Goal: Check status: Check status

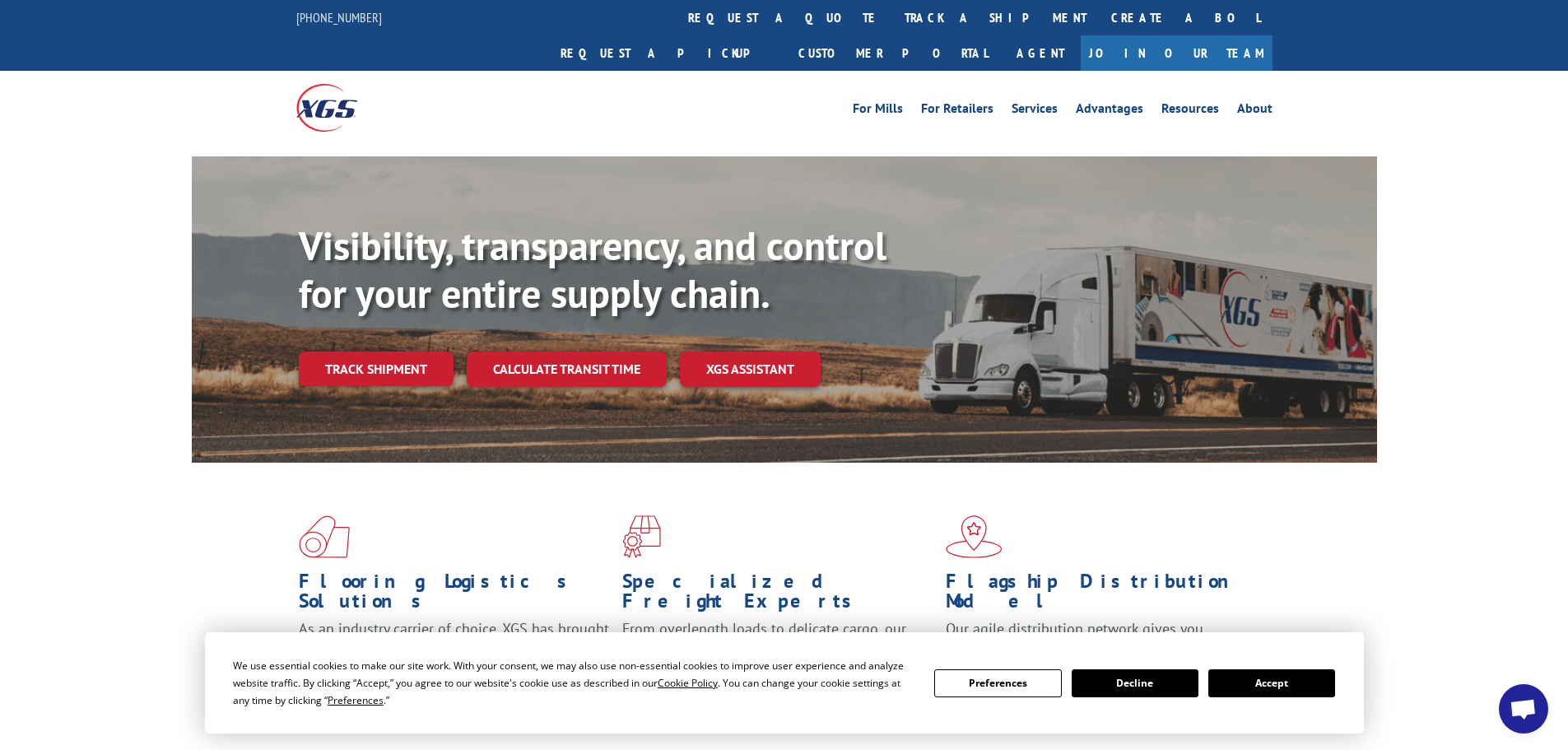
click at [1290, 678] on button "Accept" at bounding box center [1271, 684] width 127 height 28
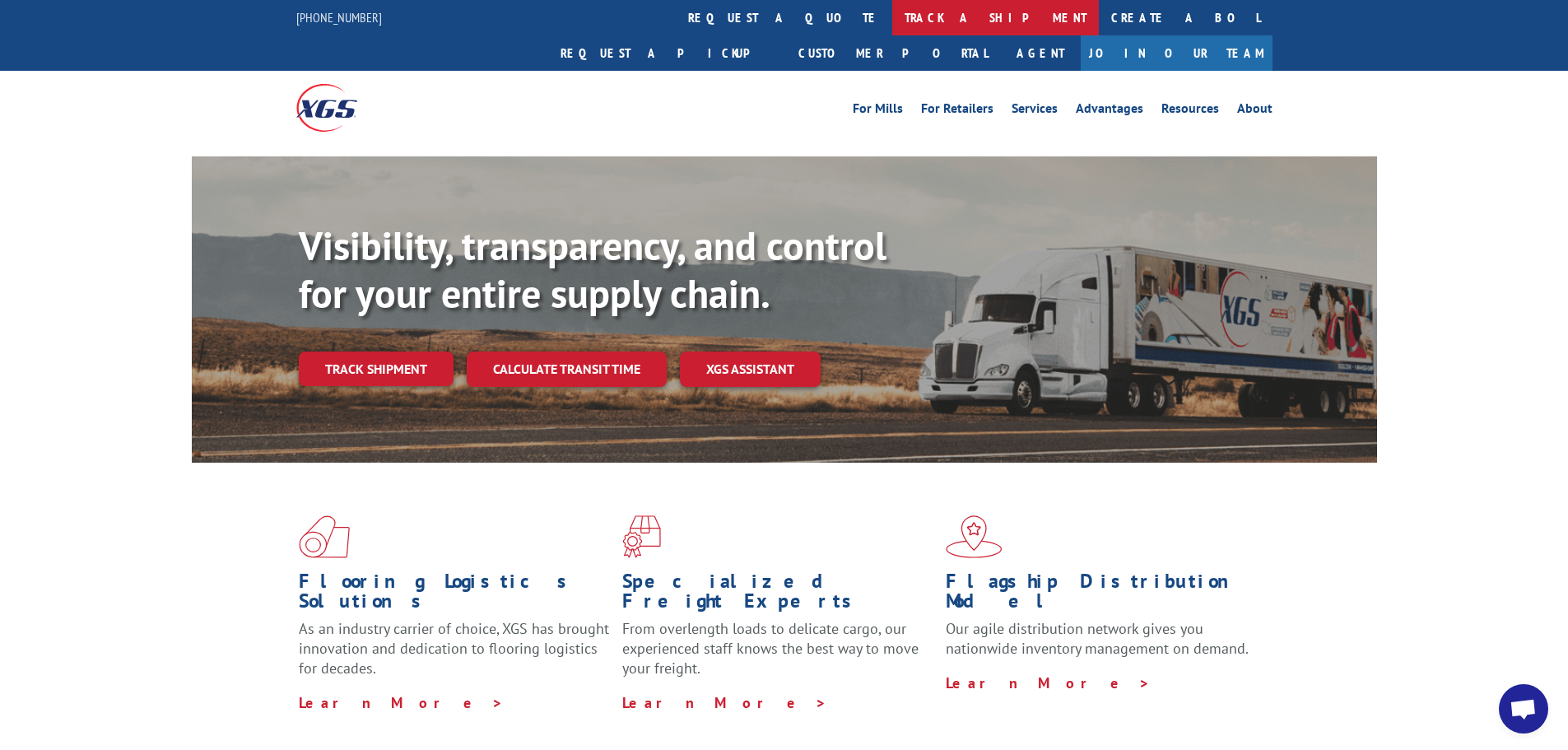
click at [892, 22] on link "track a shipment" at bounding box center [995, 17] width 206 height 36
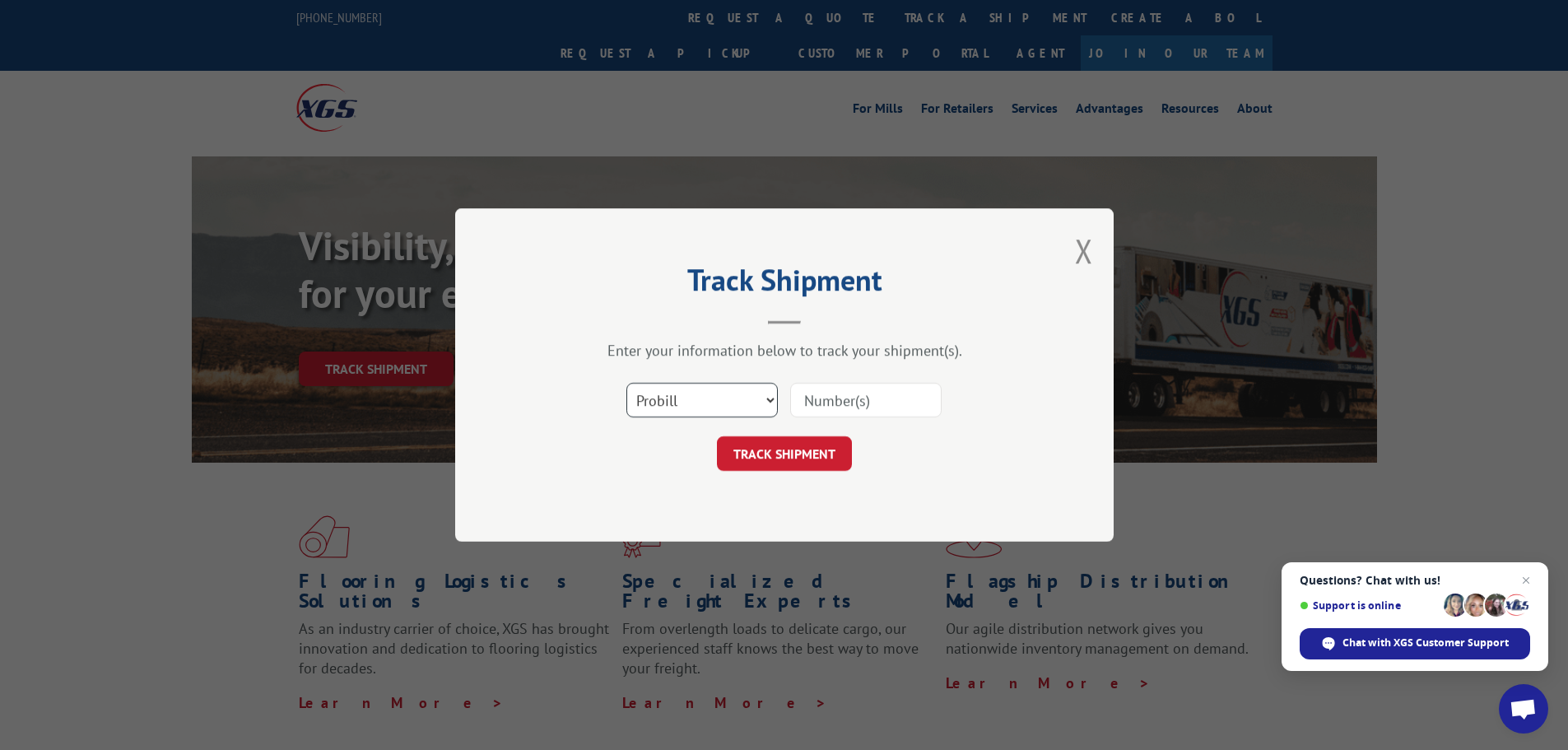
click at [680, 397] on select "Select category... Probill BOL PO" at bounding box center [701, 401] width 152 height 35
select select "bol"
click at [626, 383] on select "Select category... Probill BOL PO" at bounding box center [701, 401] width 152 height 35
click at [828, 407] on input at bounding box center [866, 401] width 152 height 35
paste input "7083544"
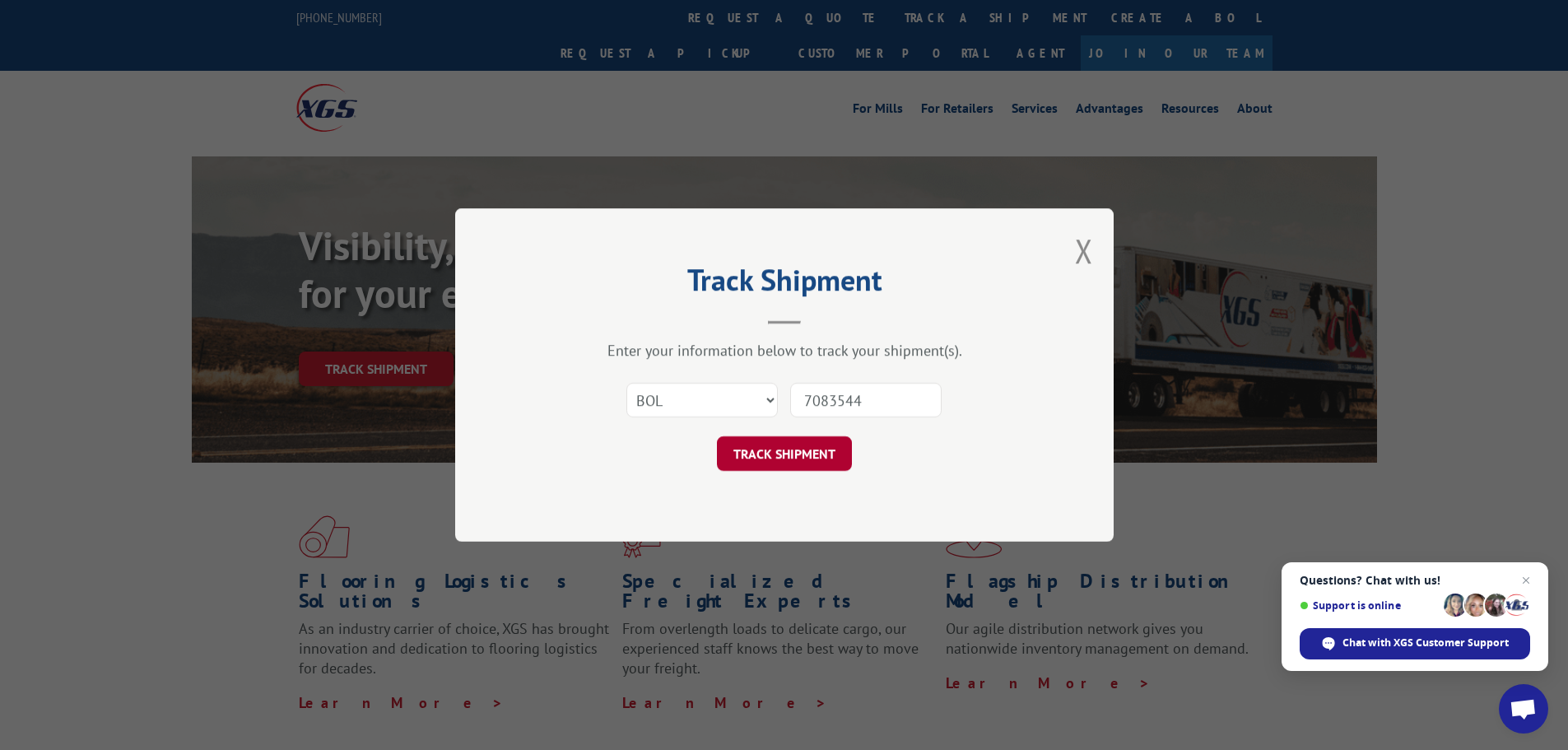
type input "7083544"
click at [813, 460] on button "TRACK SHIPMENT" at bounding box center [784, 454] width 135 height 35
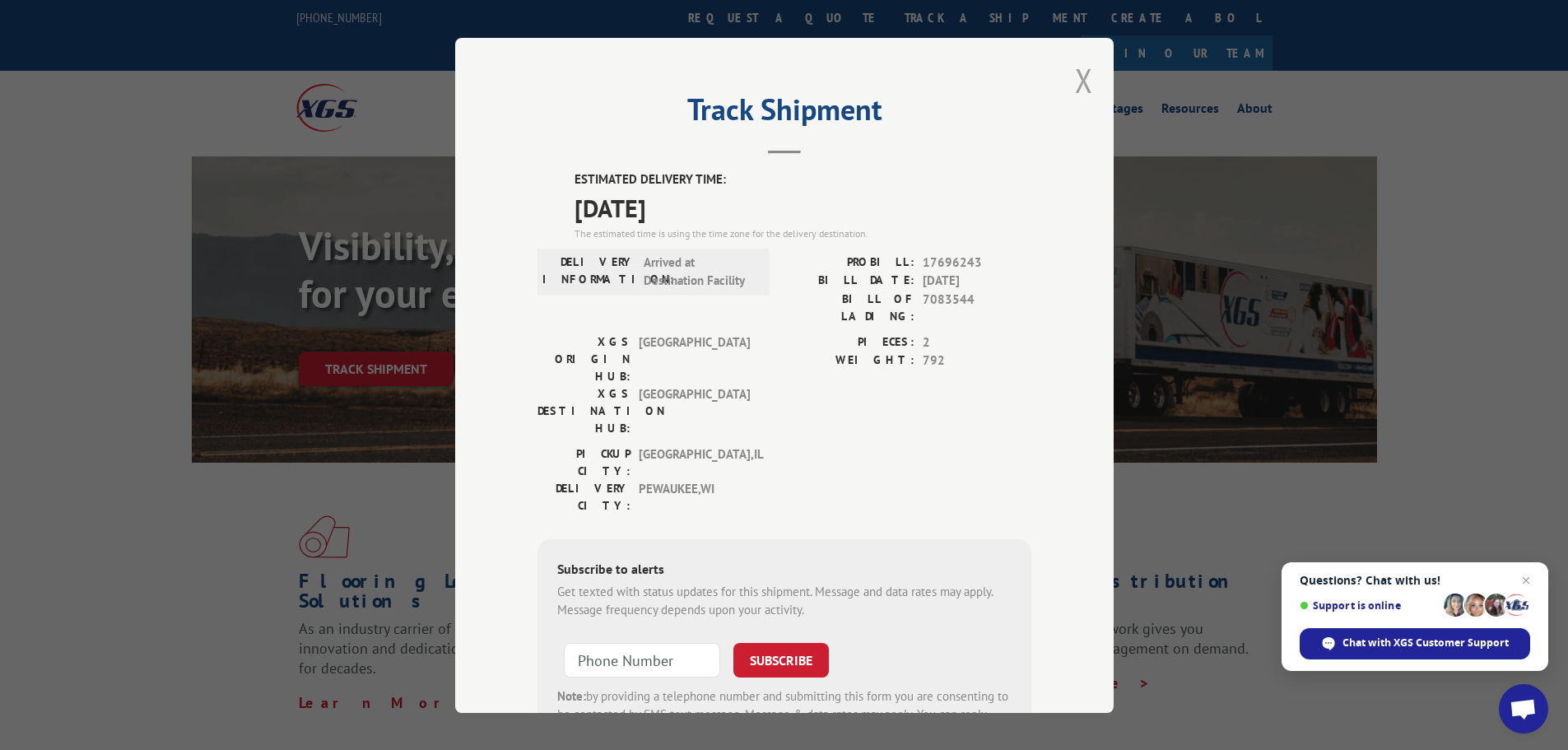
click at [1075, 80] on button "Close modal" at bounding box center [1084, 80] width 18 height 44
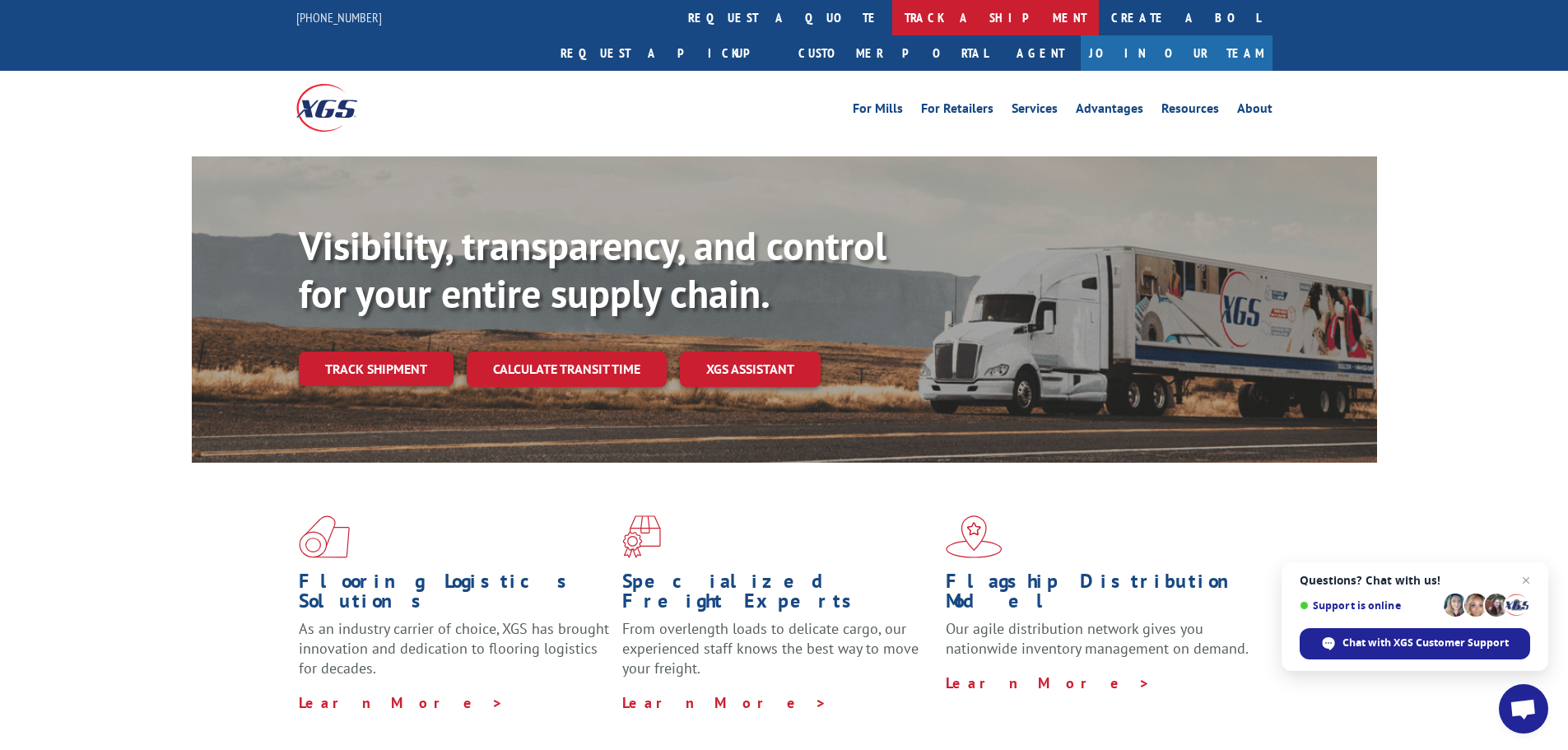
click at [892, 16] on link "track a shipment" at bounding box center [995, 17] width 206 height 36
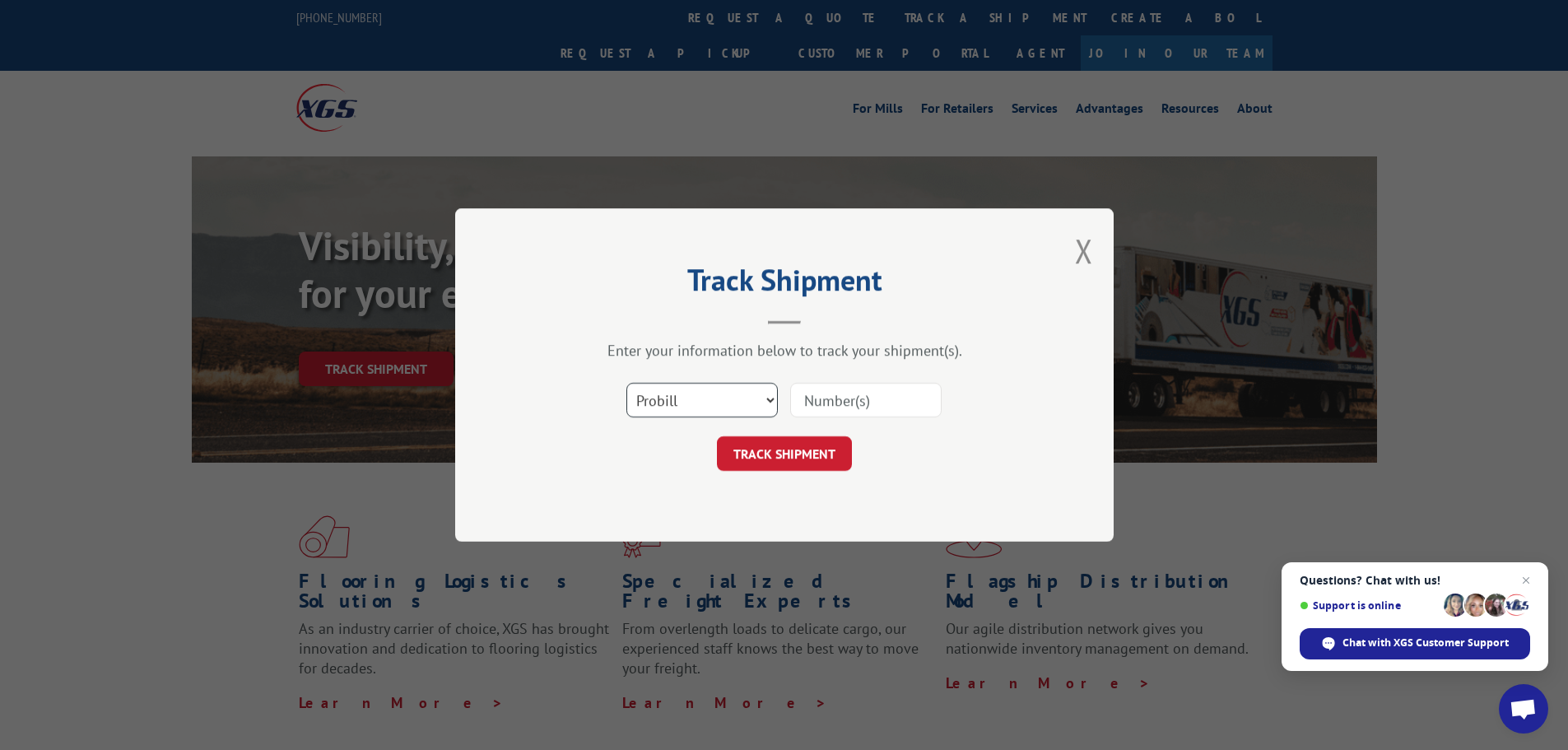
click at [638, 402] on select "Select category... Probill BOL PO" at bounding box center [701, 401] width 152 height 35
select select "bol"
click at [626, 383] on select "Select category... Probill BOL PO" at bounding box center [701, 401] width 152 height 35
click at [812, 391] on input at bounding box center [866, 401] width 152 height 35
paste input "7081000"
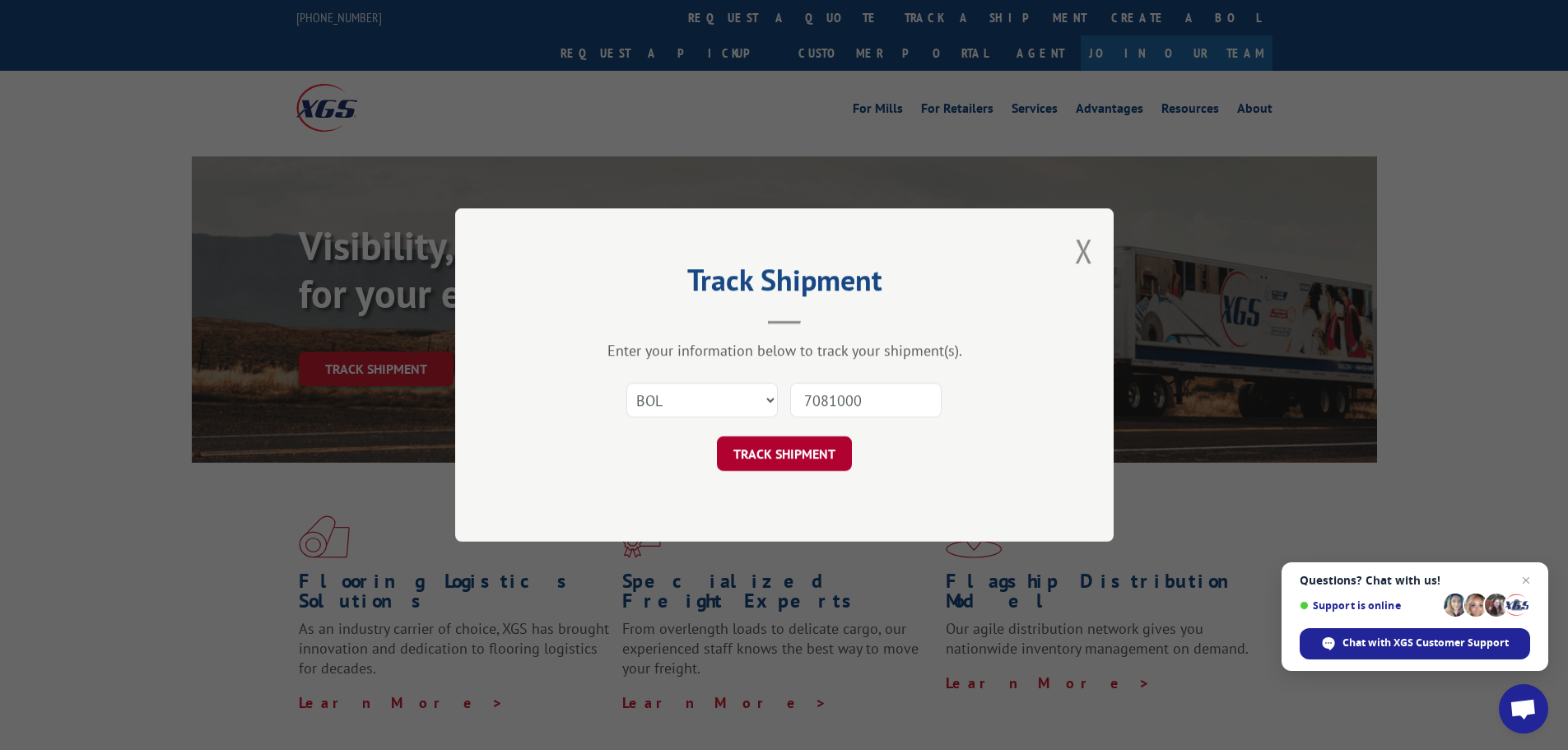
type input "7081000"
click at [815, 453] on button "TRACK SHIPMENT" at bounding box center [784, 454] width 135 height 35
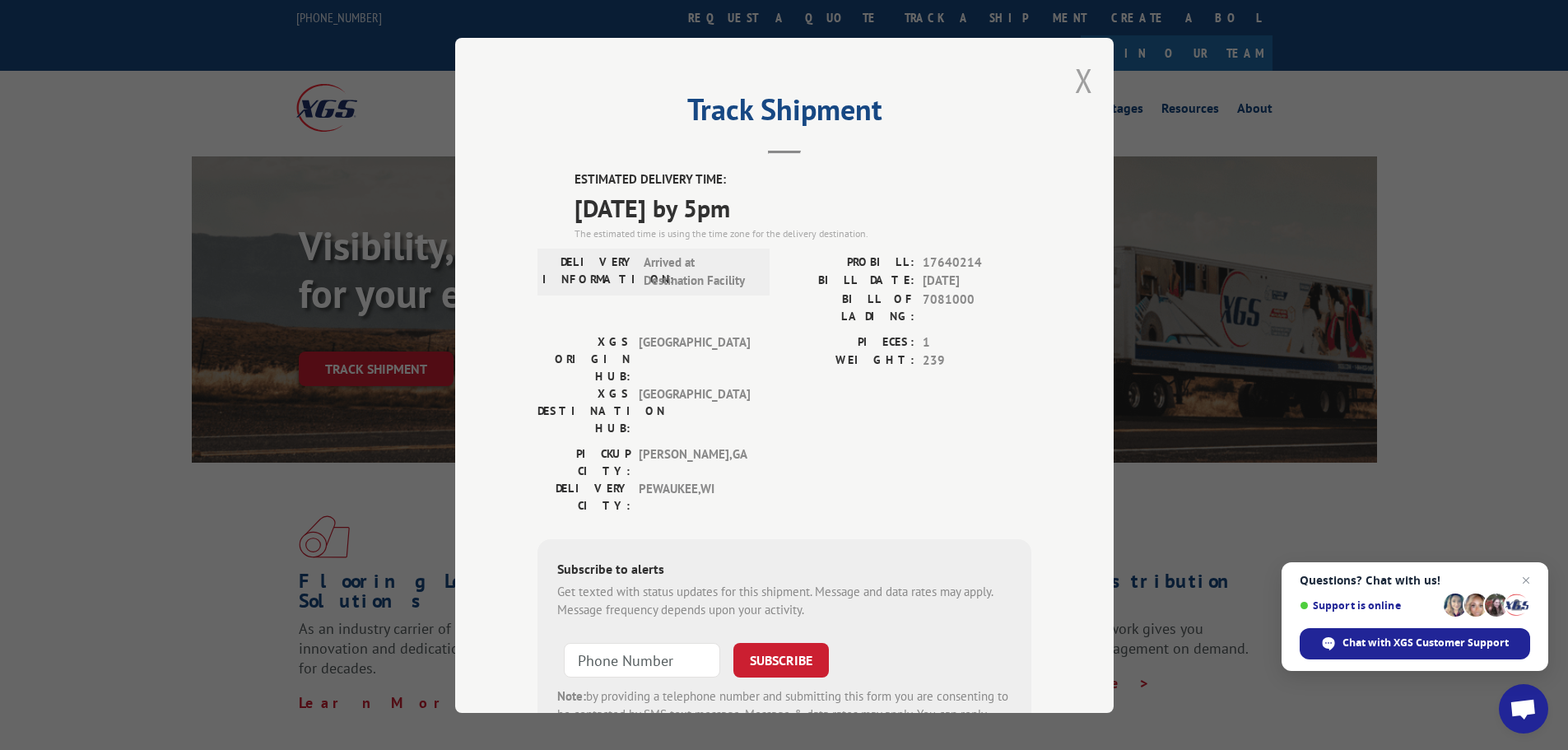
click at [1080, 89] on button "Close modal" at bounding box center [1084, 80] width 18 height 44
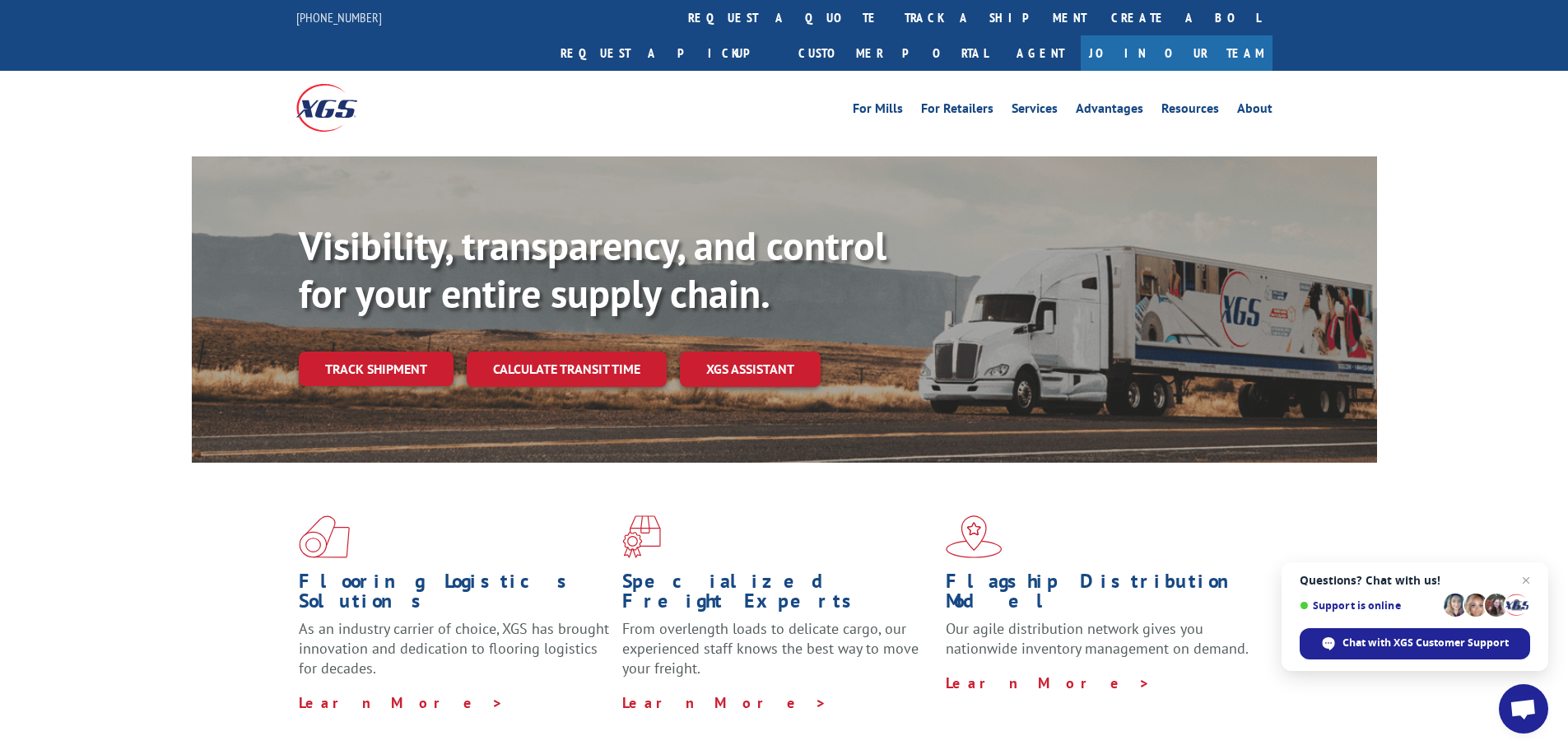
click at [892, 22] on link "track a shipment" at bounding box center [995, 17] width 206 height 36
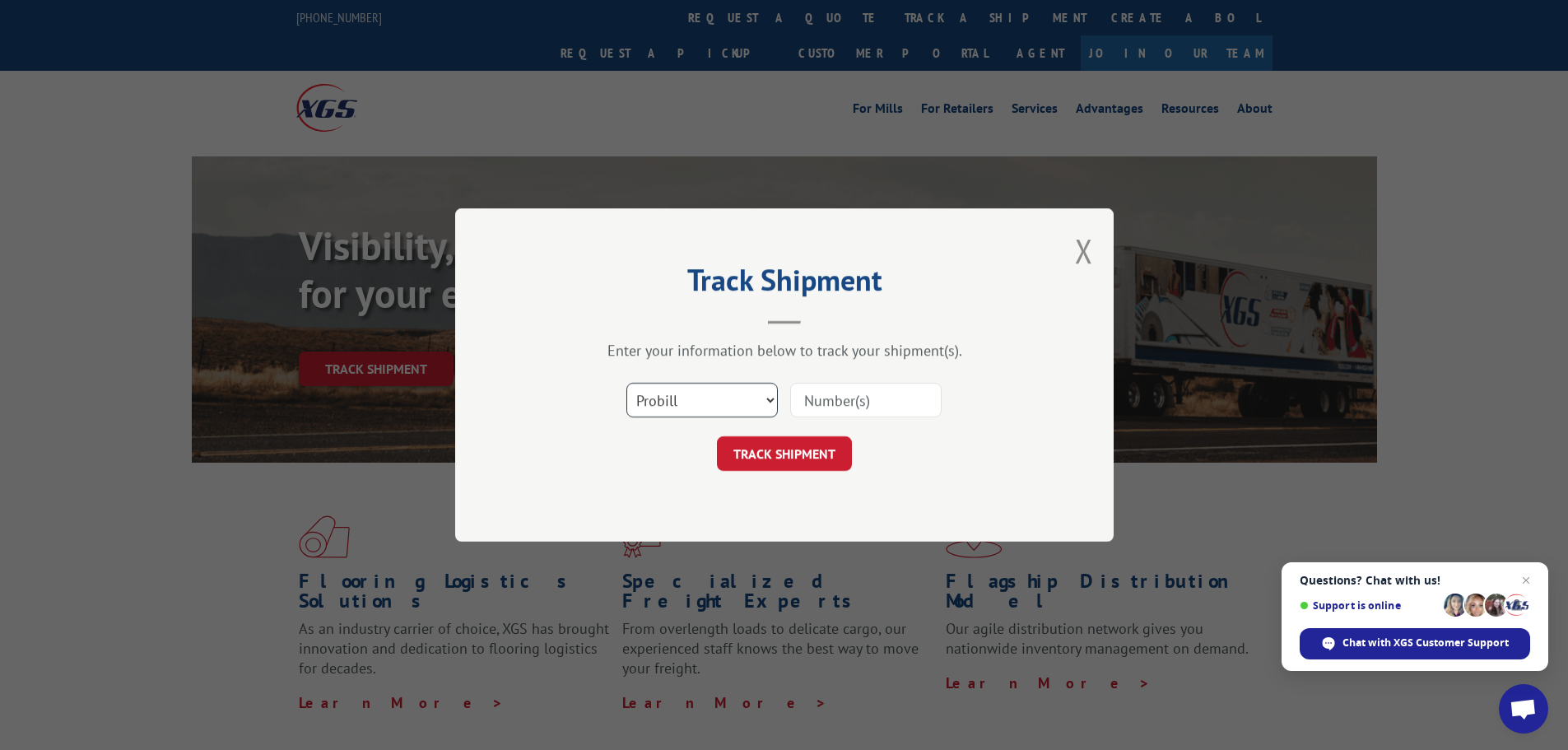
click at [734, 402] on select "Select category... Probill BOL PO" at bounding box center [701, 401] width 152 height 35
select select "bol"
click at [626, 383] on select "Select category... Probill BOL PO" at bounding box center [701, 401] width 152 height 35
click at [870, 406] on input at bounding box center [866, 401] width 152 height 35
paste input "7080775"
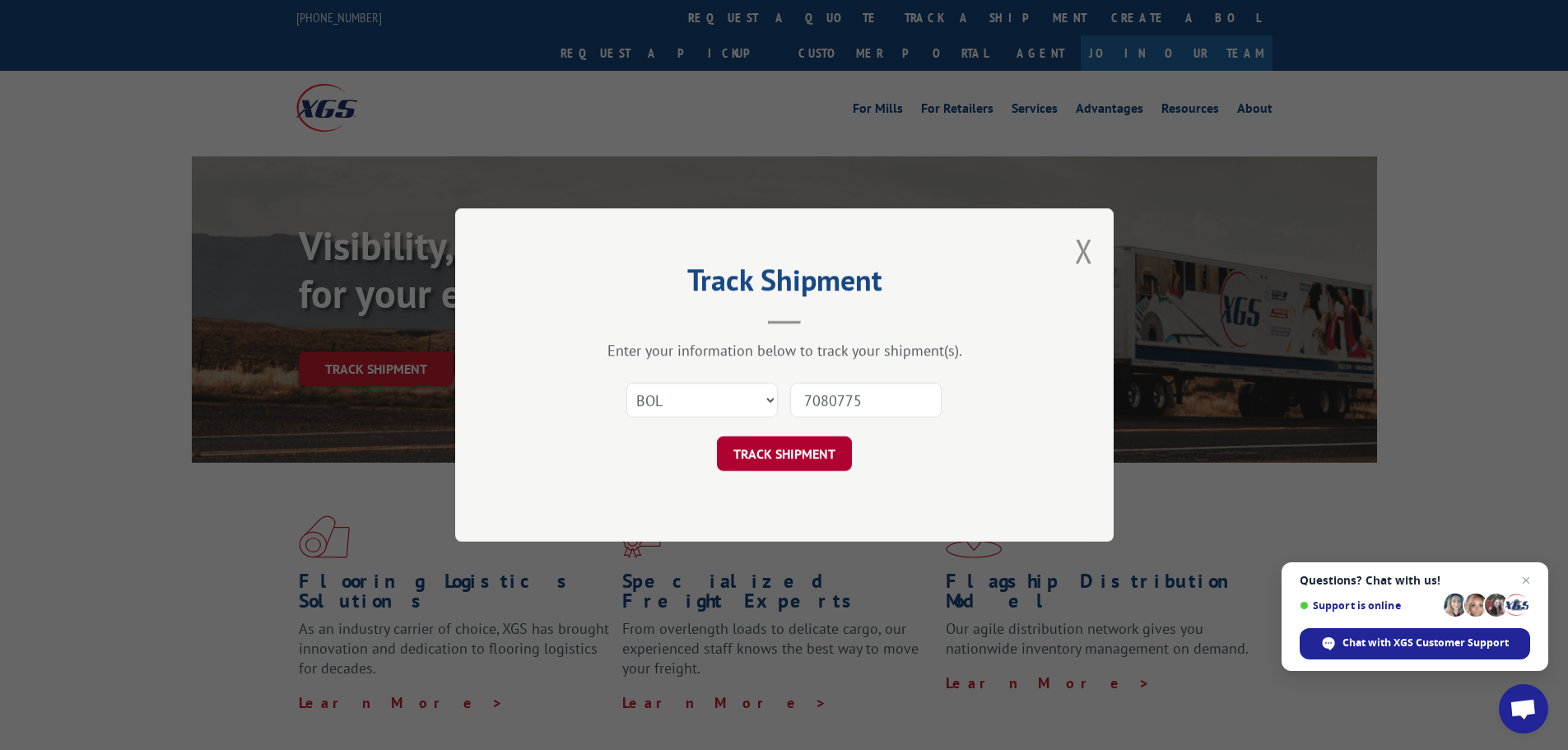
type input "7080775"
click at [800, 461] on button "TRACK SHIPMENT" at bounding box center [784, 454] width 135 height 35
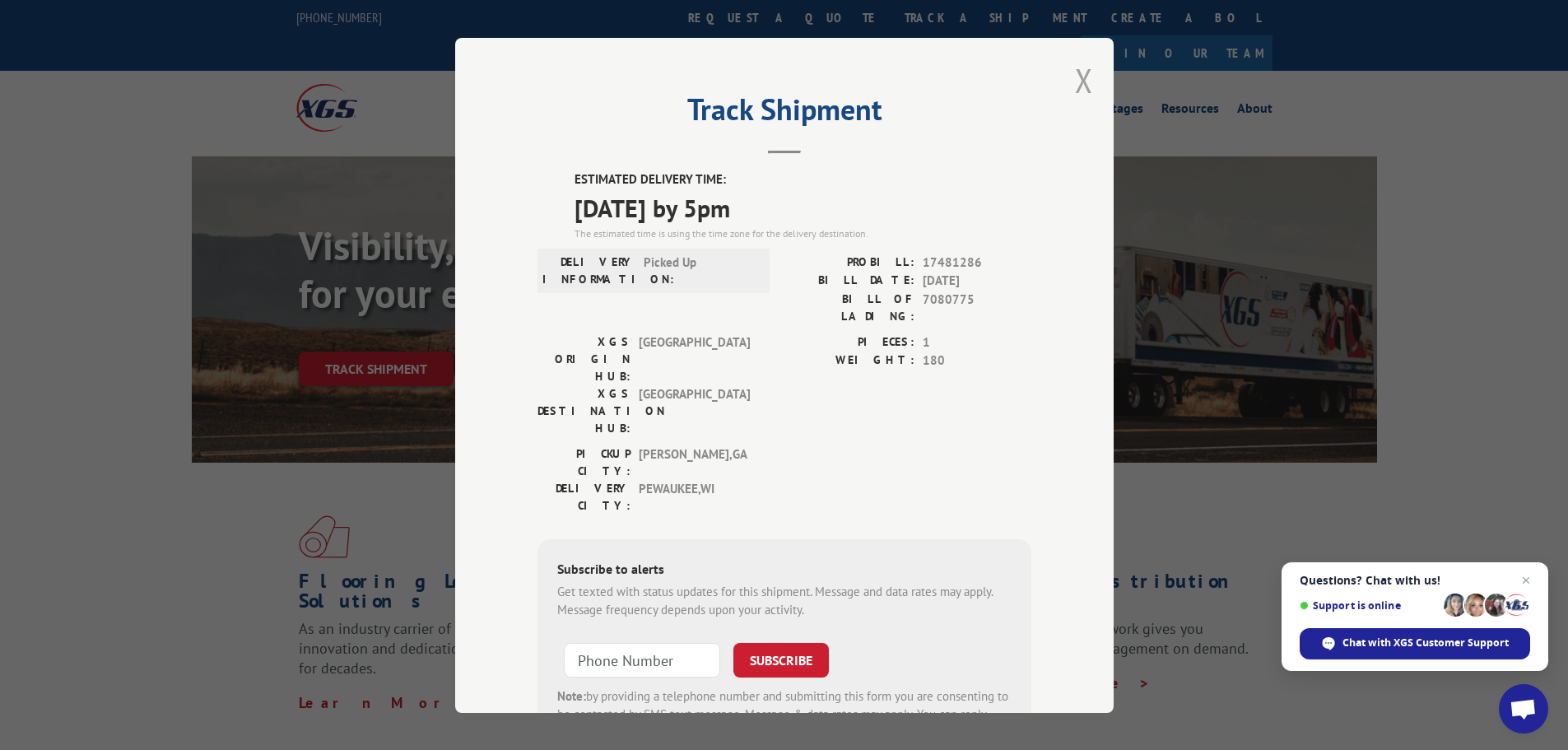
click at [1075, 75] on button "Close modal" at bounding box center [1084, 80] width 18 height 44
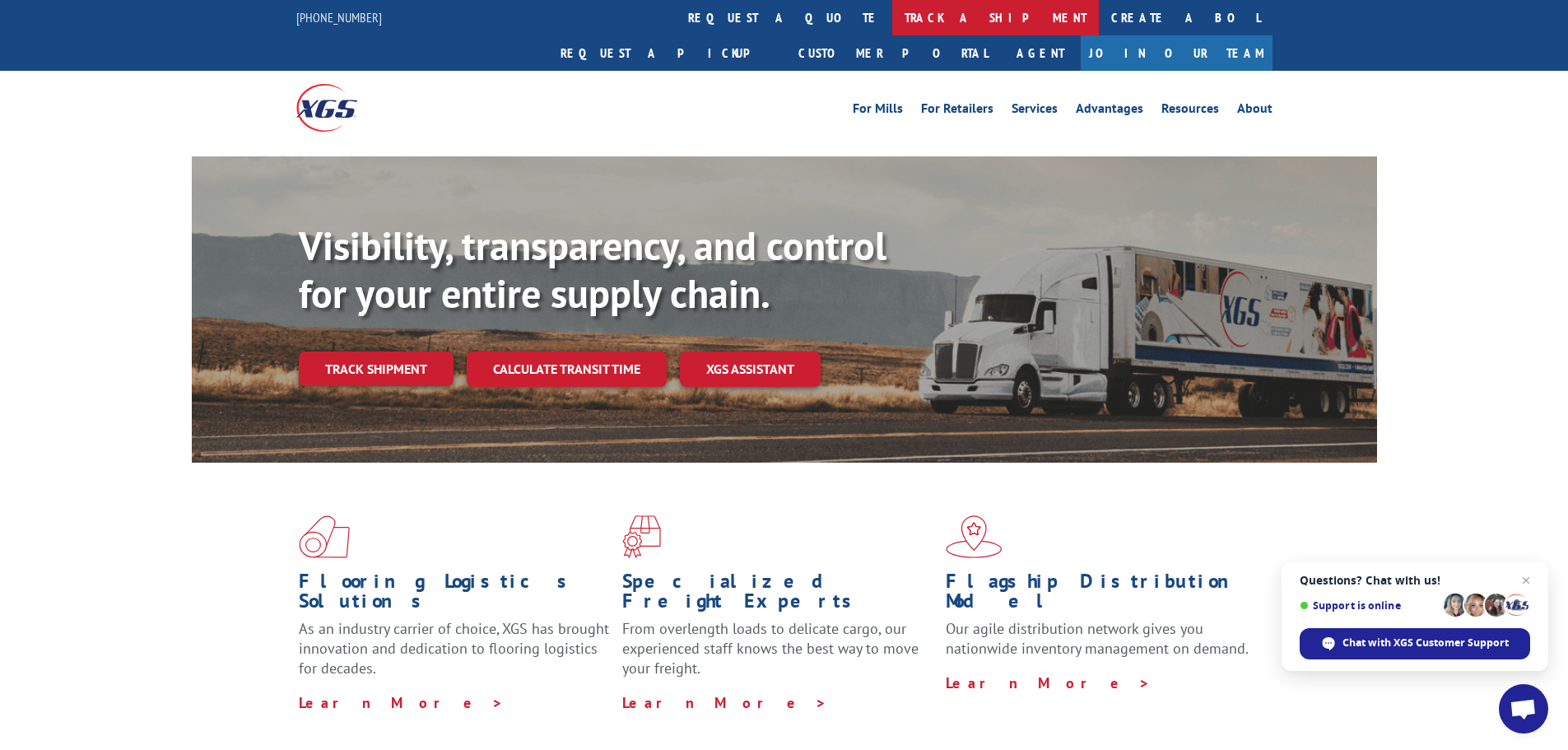
click at [892, 12] on link "track a shipment" at bounding box center [995, 17] width 206 height 36
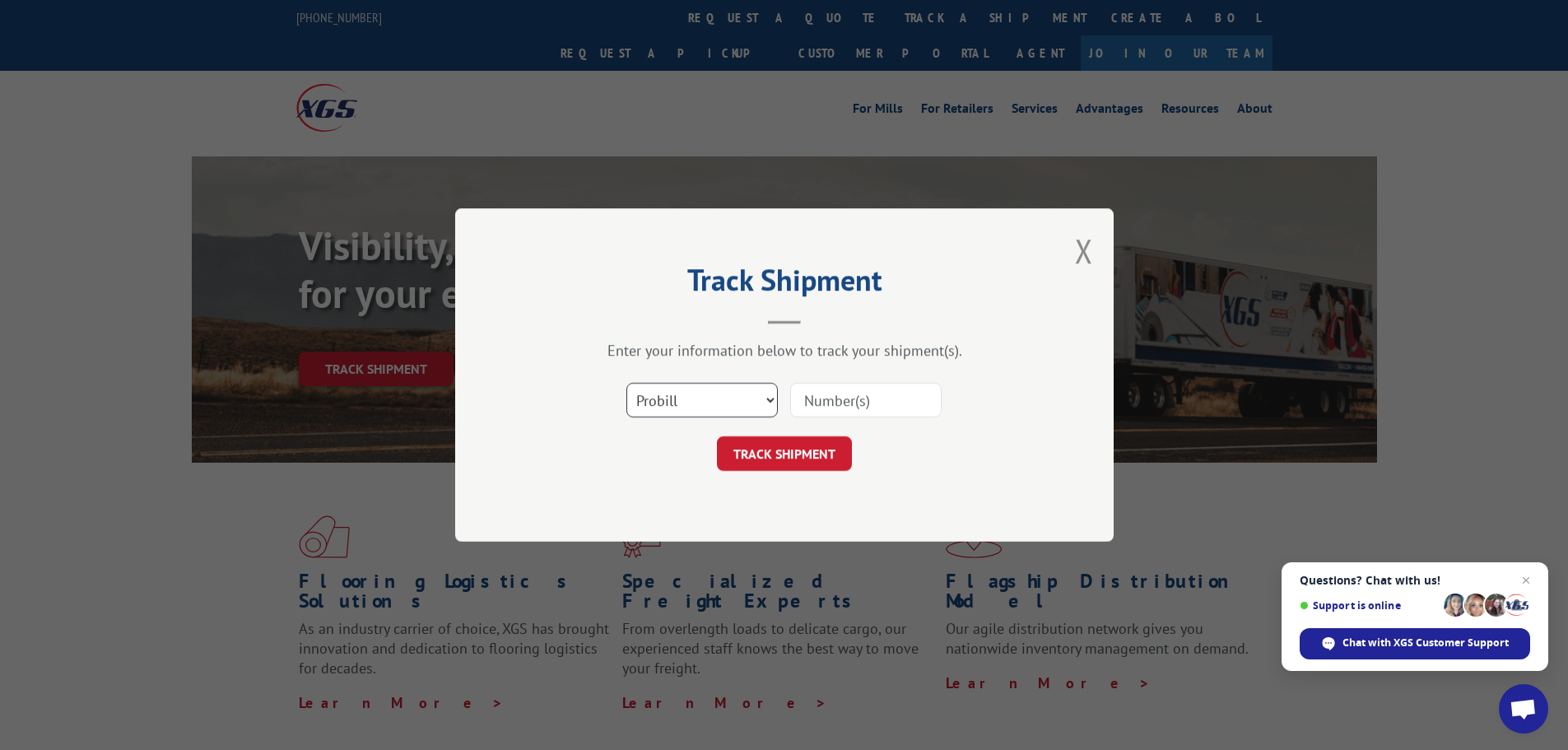
click at [709, 393] on select "Select category... Probill BOL PO" at bounding box center [701, 401] width 152 height 35
select select "bol"
click at [626, 383] on select "Select category... Probill BOL PO" at bounding box center [701, 401] width 152 height 35
click at [834, 402] on input at bounding box center [866, 401] width 152 height 35
paste input "7085962"
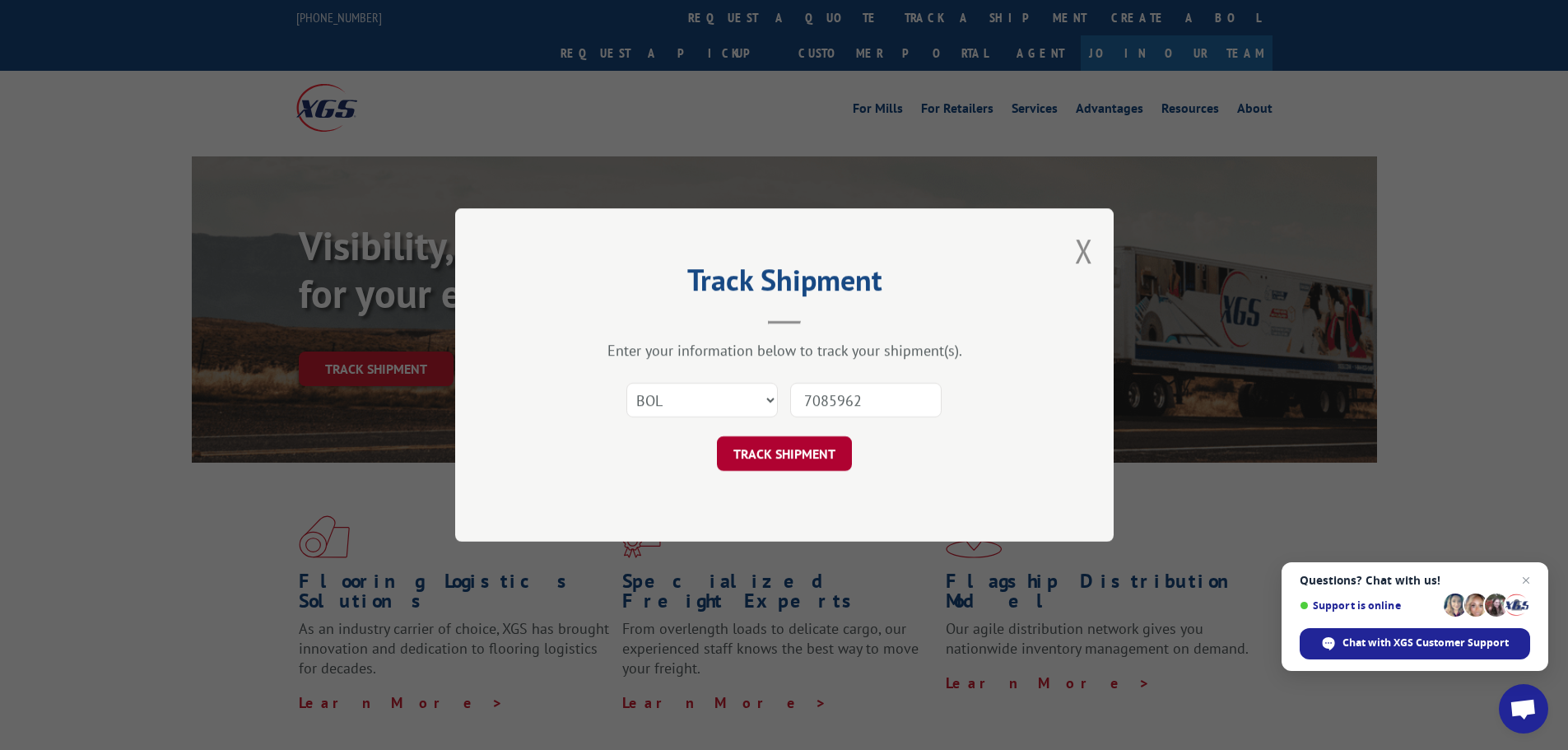
type input "7085962"
click at [825, 453] on button "TRACK SHIPMENT" at bounding box center [784, 454] width 135 height 35
